Goal: Find specific page/section: Find specific page/section

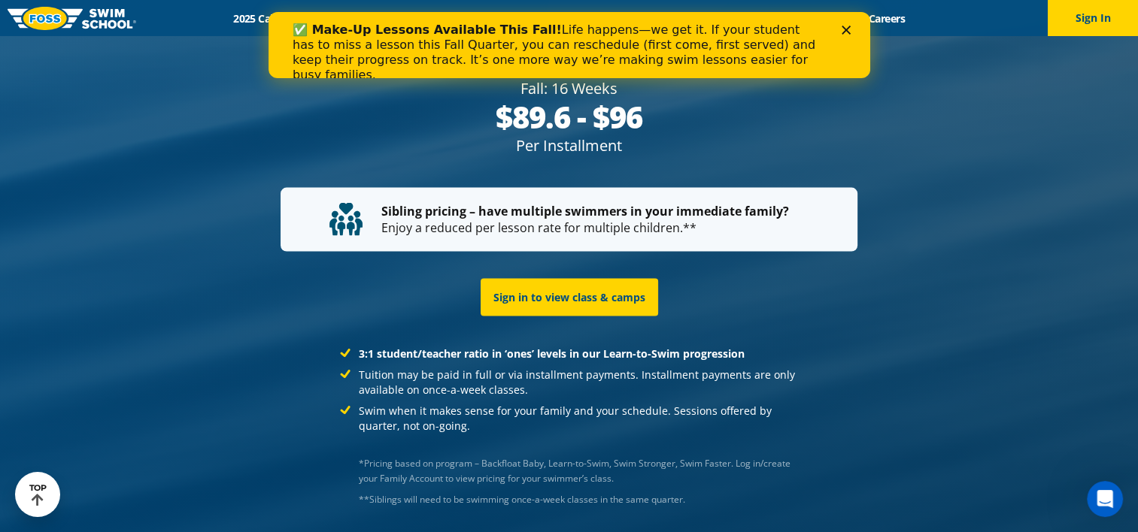
scroll to position [2832, 0]
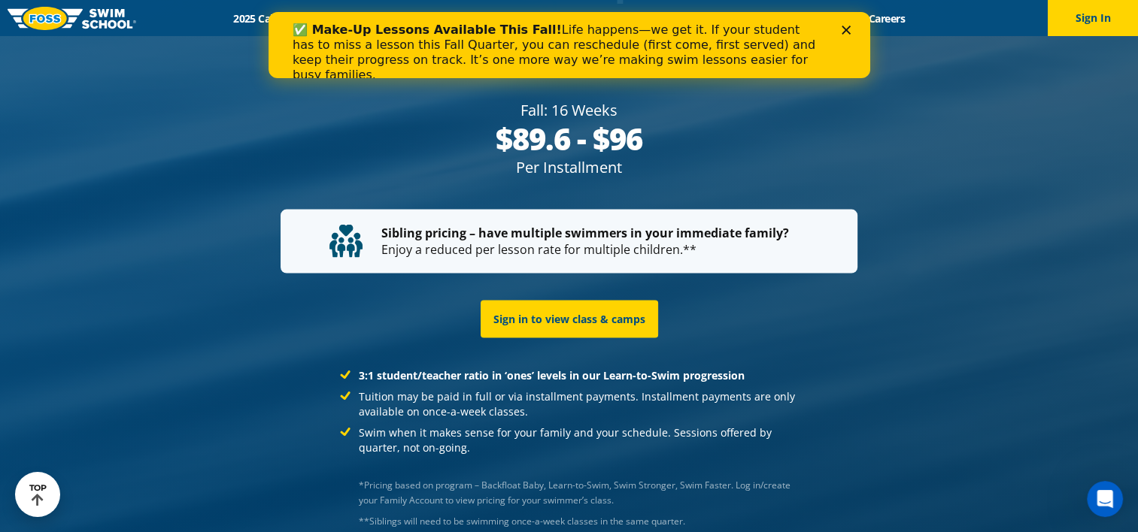
click at [848, 32] on polygon "Close" at bounding box center [845, 30] width 9 height 9
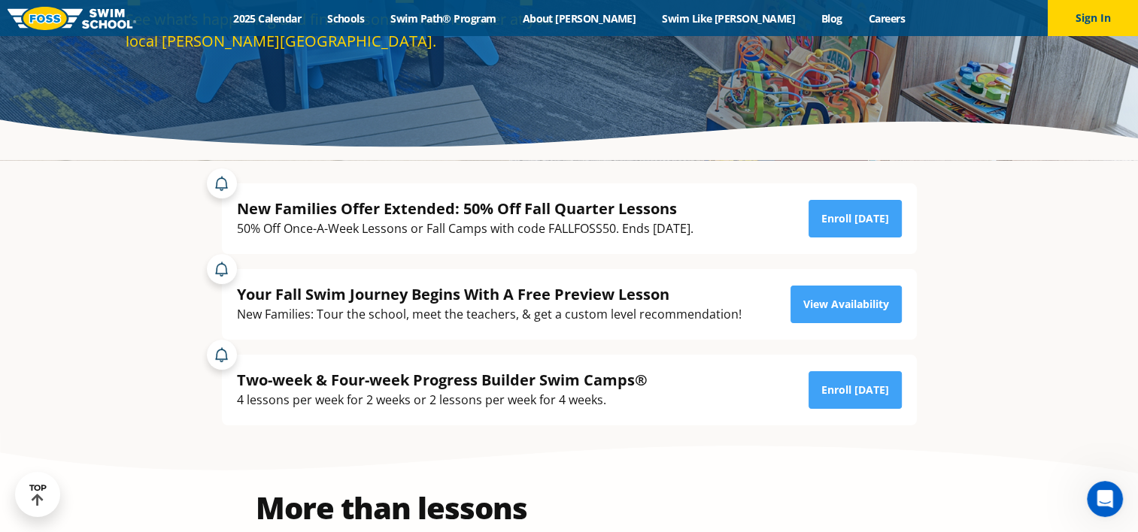
scroll to position [0, 0]
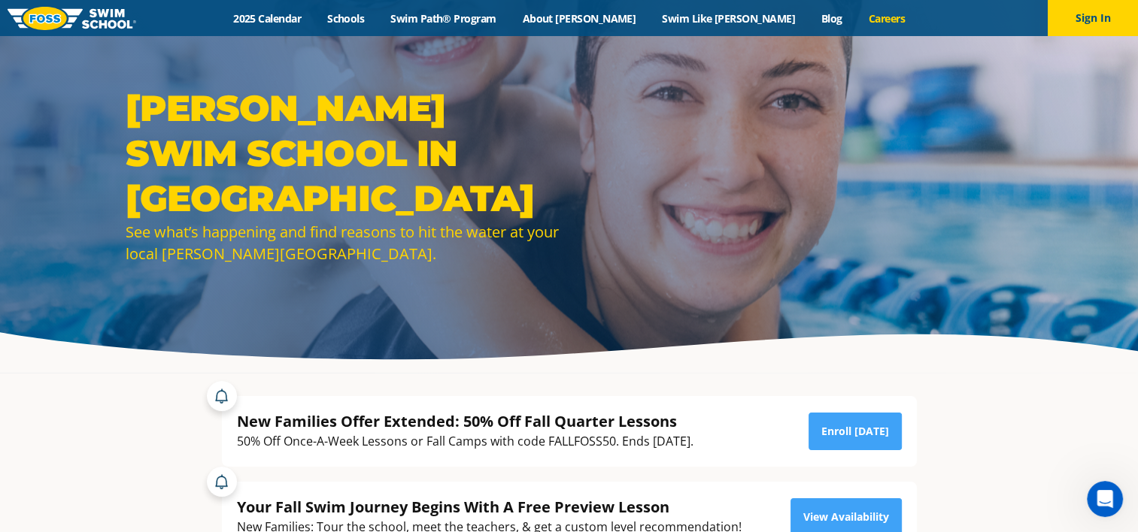
click at [855, 22] on link "Careers" at bounding box center [886, 18] width 62 height 14
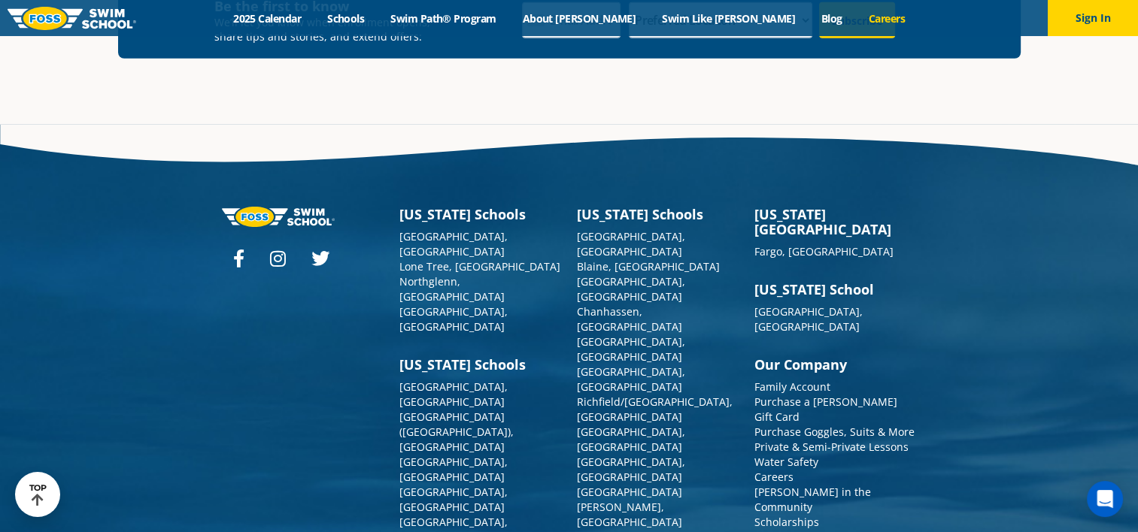
scroll to position [4894, 0]
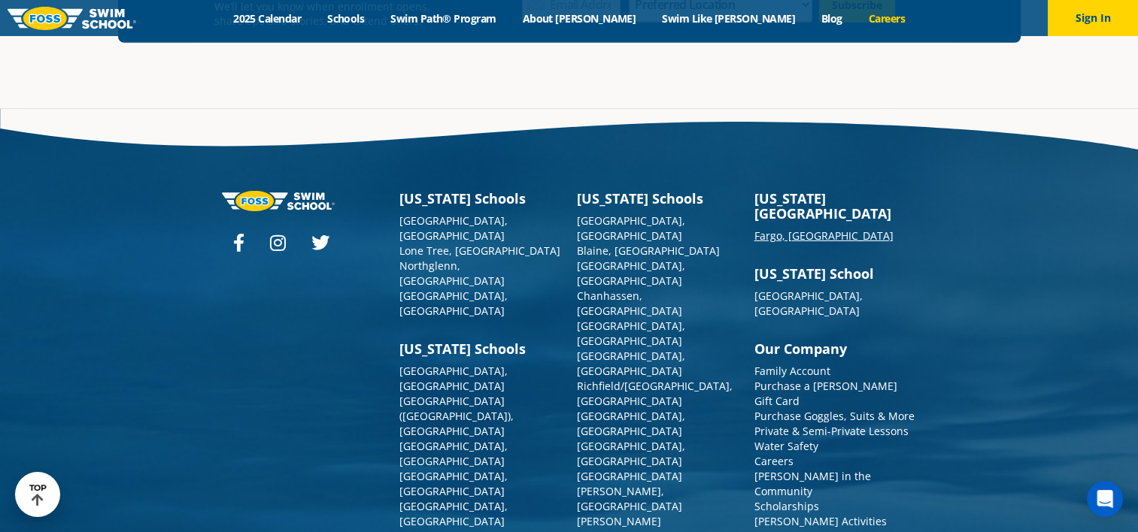
click at [778, 229] on link "Fargo, [GEOGRAPHIC_DATA]" at bounding box center [823, 236] width 139 height 14
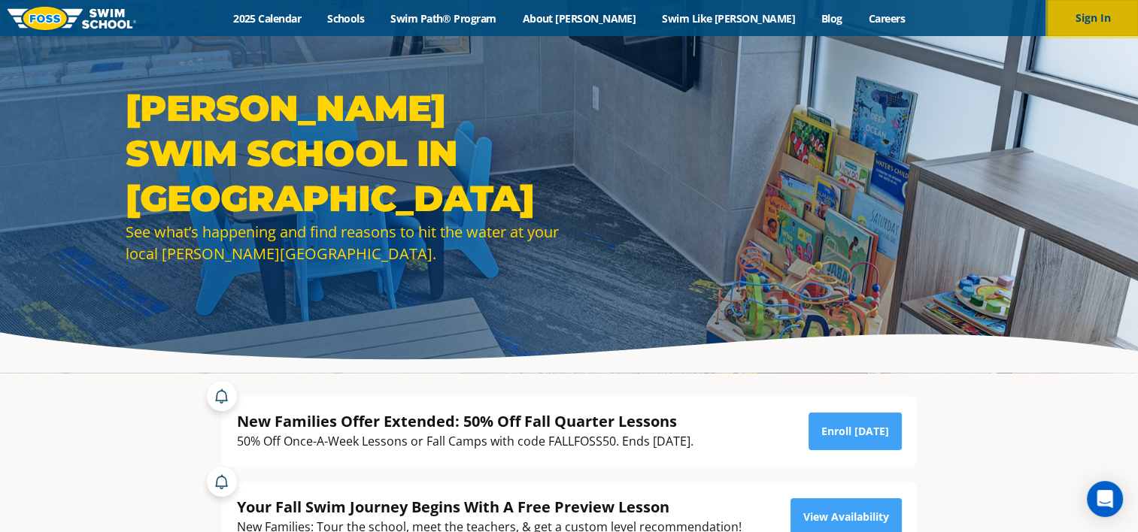
click at [1102, 19] on button "Sign In" at bounding box center [1093, 18] width 90 height 36
